Goal: Check status

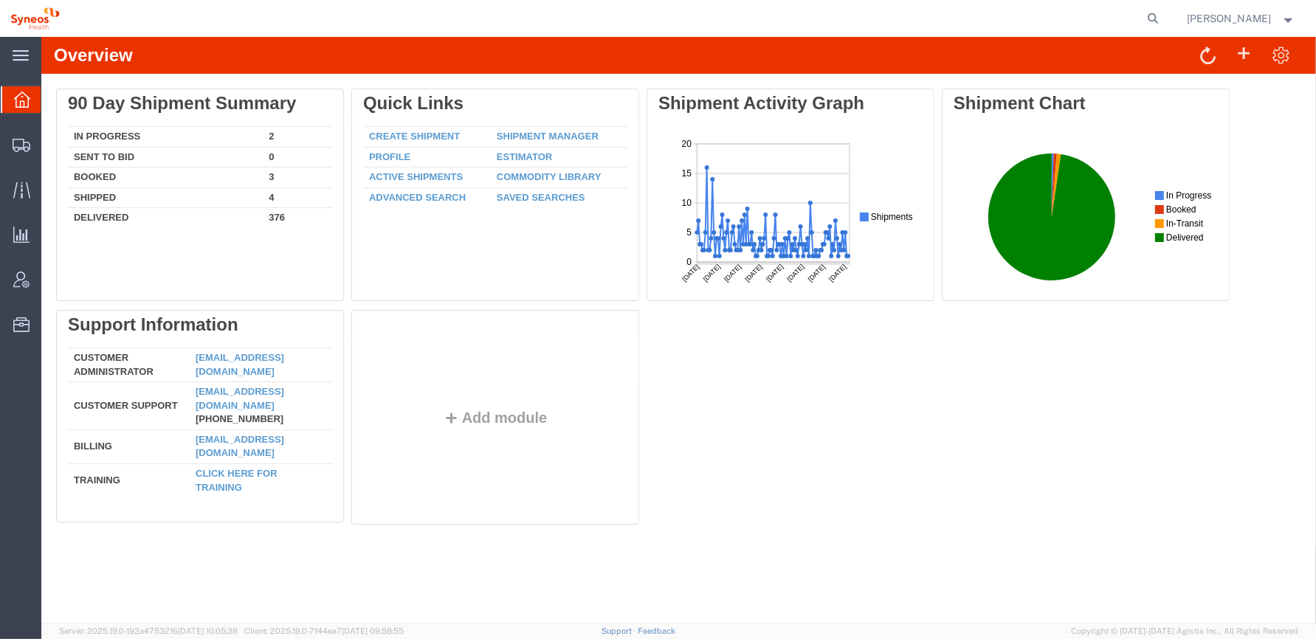
click at [753, 382] on div "Delete 90 Day Shipment Summary In Progress 2 Sent To Bid 0 Booked 3 Shipped 4 D…" at bounding box center [678, 310] width 1245 height 443
